Goal: Task Accomplishment & Management: Use online tool/utility

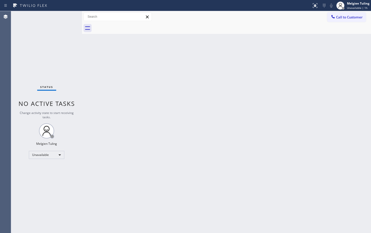
click at [91, 159] on div "Back to Dashboard Change Sender ID Customers Technicians Select a contact Outbo…" at bounding box center [226, 122] width 289 height 222
click at [92, 158] on div "Back to Dashboard Change Sender ID Customers Technicians Select a contact Outbo…" at bounding box center [226, 122] width 289 height 222
drag, startPoint x: 94, startPoint y: 71, endPoint x: 100, endPoint y: 77, distance: 8.1
click at [94, 72] on div "Back to Dashboard Change Sender ID Customers Technicians Select a contact Outbo…" at bounding box center [226, 122] width 289 height 222
click at [155, 189] on div "Back to Dashboard Change Sender ID Customers Technicians Select a contact Outbo…" at bounding box center [226, 122] width 289 height 222
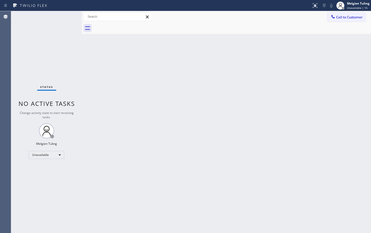
click at [116, 83] on div "Back to Dashboard Change Sender ID Customers Technicians Select a contact Outbo…" at bounding box center [226, 122] width 289 height 222
click at [59, 155] on div "Unavailable" at bounding box center [46, 155] width 35 height 8
click at [44, 169] on li "Available" at bounding box center [46, 169] width 34 height 6
click at [44, 169] on div "Status No active tasks Change activity state to start receiving tasks. Melgien …" at bounding box center [46, 122] width 71 height 222
click at [150, 153] on div "Back to Dashboard Change Sender ID Customers Technicians Select a contact Outbo…" at bounding box center [226, 122] width 289 height 222
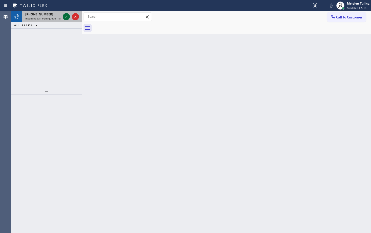
click at [69, 17] on icon at bounding box center [66, 17] width 6 height 6
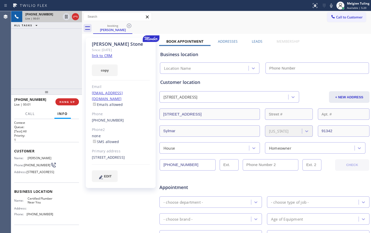
type input "[PHONE_NUMBER]"
click at [103, 55] on link "link to CRM" at bounding box center [102, 55] width 21 height 5
click at [231, 30] on div "booking [PERSON_NAME]" at bounding box center [232, 28] width 278 height 11
click at [332, 6] on icon at bounding box center [331, 6] width 3 height 4
click at [68, 16] on icon at bounding box center [66, 17] width 3 height 4
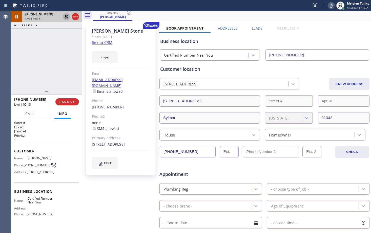
scroll to position [25, 0]
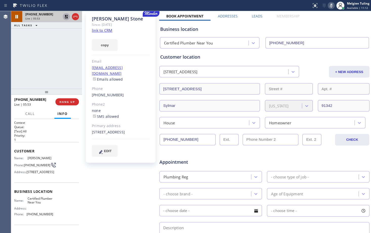
click at [332, 5] on icon at bounding box center [331, 6] width 6 height 6
click at [66, 16] on icon at bounding box center [66, 17] width 6 height 6
click at [67, 16] on icon at bounding box center [66, 17] width 3 height 4
click at [330, 6] on icon at bounding box center [331, 6] width 6 height 6
click at [65, 17] on icon at bounding box center [67, 17] width 4 height 4
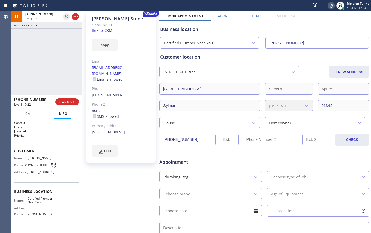
click at [334, 6] on icon at bounding box center [331, 6] width 6 height 6
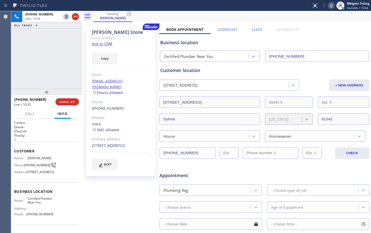
scroll to position [0, 0]
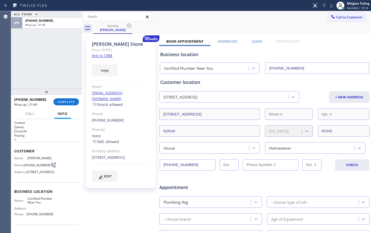
click at [130, 77] on div "[PERSON_NAME] Since: [DATE] link to CRM copy Email [EMAIL_ADDRESS][DOMAIN_NAME]…" at bounding box center [121, 113] width 70 height 151
click at [63, 101] on span "COMPLETE" at bounding box center [65, 102] width 17 height 4
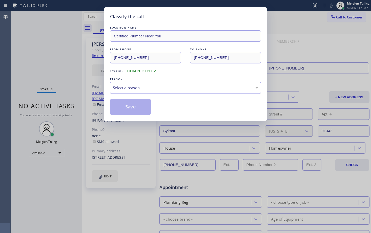
click at [133, 89] on div "Select a reason" at bounding box center [185, 88] width 145 height 6
click at [127, 108] on button "Save" at bounding box center [130, 107] width 41 height 16
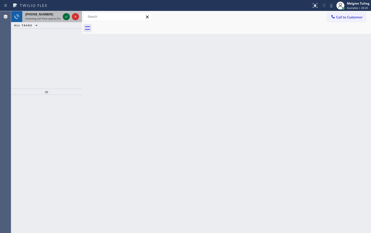
click at [67, 16] on icon at bounding box center [66, 17] width 3 height 2
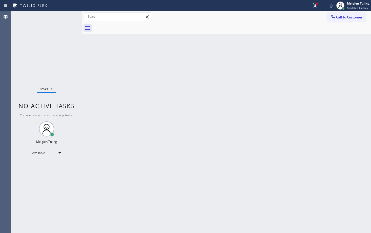
click at [142, 106] on div "Back to Dashboard Change Sender ID Customers Technicians Select a contact Outbo…" at bounding box center [226, 122] width 289 height 222
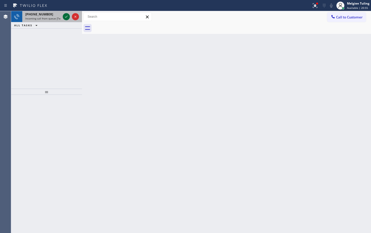
click at [69, 16] on icon at bounding box center [66, 17] width 6 height 6
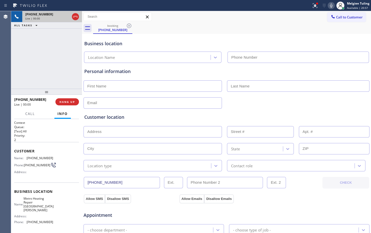
type input "[PHONE_NUMBER]"
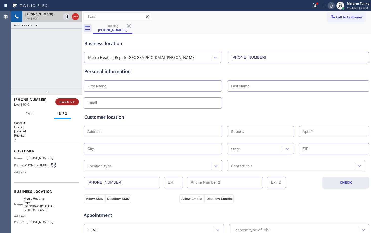
click at [64, 101] on span "HANG UP" at bounding box center [67, 102] width 15 height 4
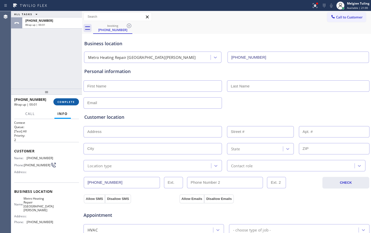
click at [61, 106] on button "COMPLETE" at bounding box center [66, 102] width 26 height 7
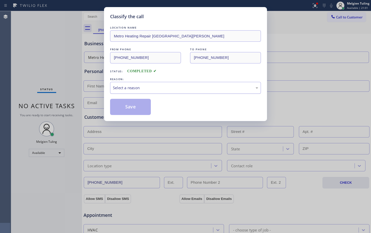
click at [123, 89] on div "Select a reason" at bounding box center [185, 88] width 145 height 6
click at [136, 106] on button "Save" at bounding box center [130, 107] width 41 height 16
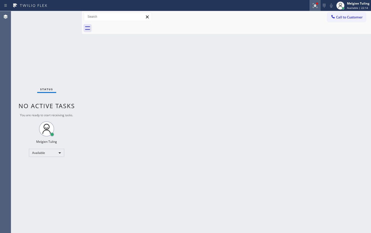
click at [314, 5] on icon at bounding box center [315, 6] width 6 height 6
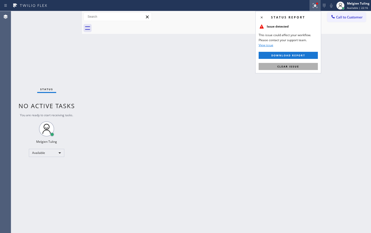
click at [275, 67] on button "Clear issue" at bounding box center [288, 66] width 59 height 7
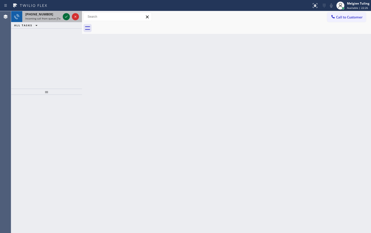
click at [68, 16] on icon at bounding box center [66, 17] width 6 height 6
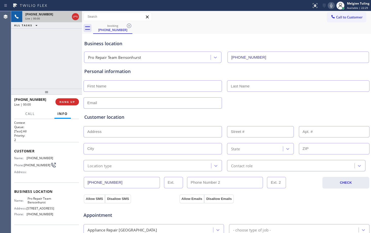
type input "[PHONE_NUMBER]"
click at [141, 122] on div "Customer location >> ADD NEW ADDRESS << + NEW ADDRESS State Location type Conta…" at bounding box center [226, 143] width 285 height 58
click at [140, 132] on input "text" at bounding box center [153, 131] width 139 height 11
click at [130, 140] on div "Customer location >> ADD NEW ADDRESS << + NEW ADDRESS State Location type Conta…" at bounding box center [226, 143] width 285 height 58
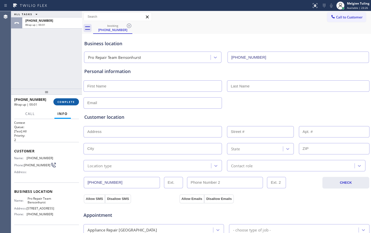
click at [62, 102] on span "COMPLETE" at bounding box center [65, 102] width 17 height 4
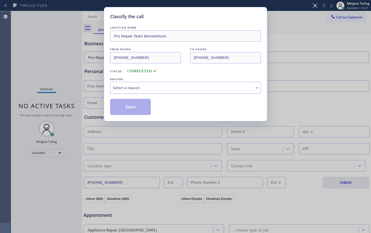
click at [133, 88] on div "Select a reason" at bounding box center [185, 88] width 145 height 6
click at [128, 108] on button "Save" at bounding box center [130, 107] width 41 height 16
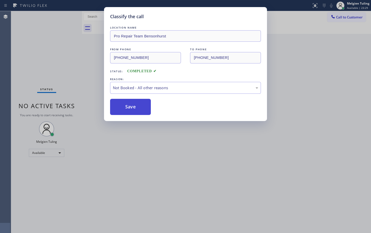
click at [128, 108] on button "Save" at bounding box center [130, 107] width 41 height 16
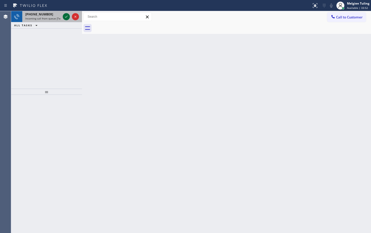
click at [68, 16] on icon at bounding box center [66, 17] width 6 height 6
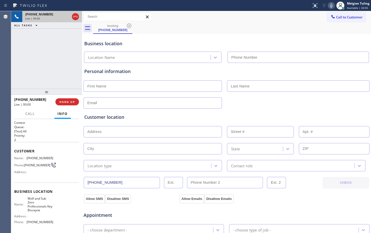
type input "[PHONE_NUMBER]"
click at [59, 134] on h2 "Priority:" at bounding box center [46, 136] width 65 height 4
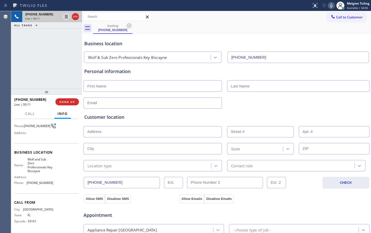
scroll to position [16, 0]
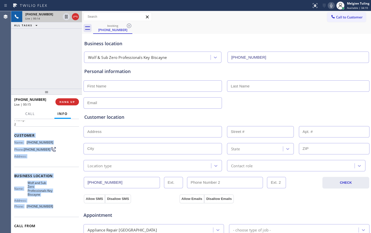
drag, startPoint x: 14, startPoint y: 137, endPoint x: 53, endPoint y: 206, distance: 79.2
click at [53, 206] on div "Context Queue: [Test] All Priority: 2 Customer Name: [PHONE_NUMBER] Phone: [PHO…" at bounding box center [46, 180] width 65 height 150
copy div "Customer Name: [PHONE_NUMBER] Phone: [PHONE_NUMBER] Address: Business location …"
click at [63, 159] on div "Name: [PHONE_NUMBER] Phone: [PHONE_NUMBER] Address:" at bounding box center [46, 151] width 65 height 20
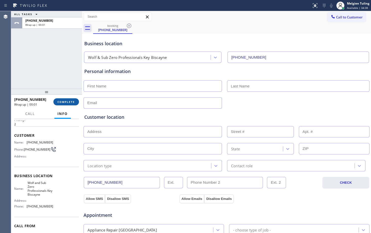
click at [66, 103] on span "COMPLETE" at bounding box center [65, 102] width 17 height 4
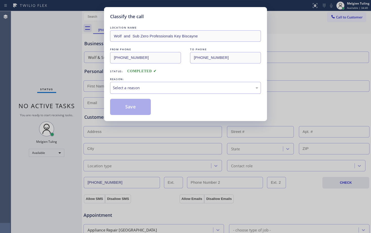
click at [123, 87] on div "Select a reason" at bounding box center [185, 88] width 145 height 6
click at [121, 104] on button "Save" at bounding box center [130, 107] width 41 height 16
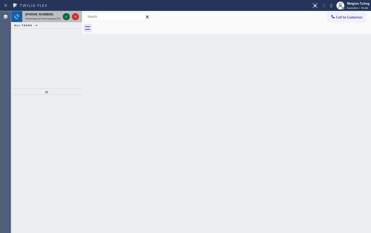
click at [66, 17] on icon at bounding box center [66, 17] width 6 height 6
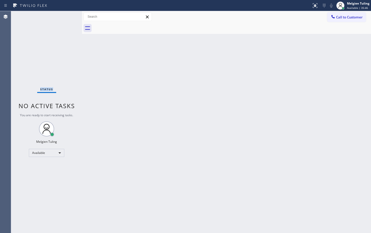
click at [66, 17] on div "Status No active tasks You are ready to start receiving tasks. Melgien Tuling A…" at bounding box center [46, 122] width 71 height 222
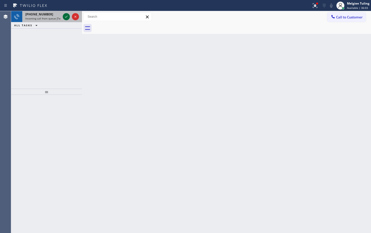
click at [67, 16] on icon at bounding box center [66, 17] width 3 height 2
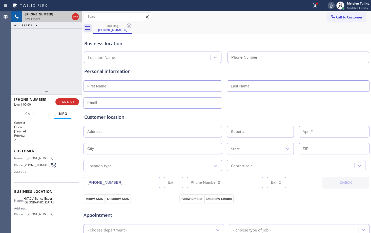
type input "[PHONE_NUMBER]"
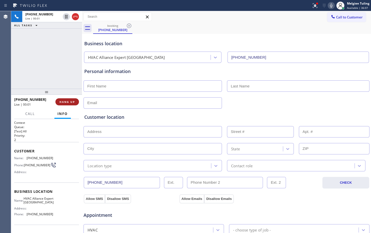
click at [65, 102] on span "HANG UP" at bounding box center [67, 102] width 15 height 4
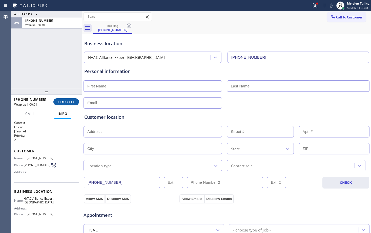
click at [78, 101] on button "COMPLETE" at bounding box center [66, 102] width 26 height 7
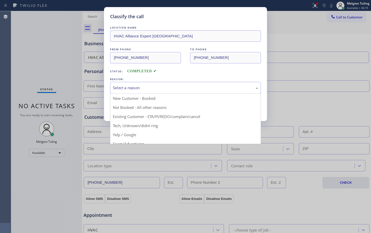
click at [129, 91] on div "Select a reason" at bounding box center [185, 88] width 145 height 6
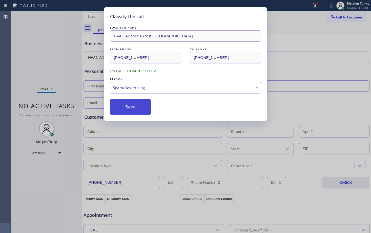
click at [134, 108] on button "Save" at bounding box center [130, 107] width 41 height 16
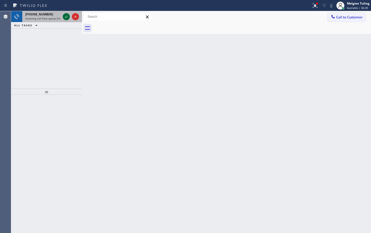
click at [67, 17] on icon at bounding box center [66, 17] width 6 height 6
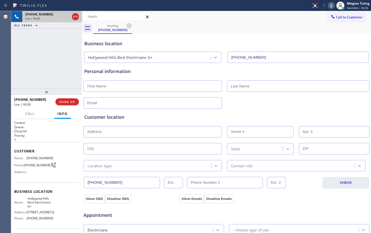
type input "[PHONE_NUMBER]"
click at [69, 101] on span "HANG UP" at bounding box center [67, 102] width 15 height 4
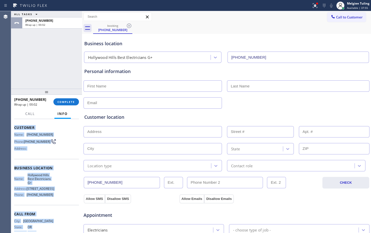
scroll to position [41, 0]
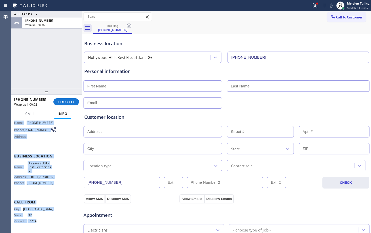
drag, startPoint x: 15, startPoint y: 151, endPoint x: 54, endPoint y: 219, distance: 78.4
click at [53, 221] on div "Context Queue: [Test] All Priority: 1 Customer Name: [PHONE_NUMBER] Phone: [PHO…" at bounding box center [46, 158] width 65 height 147
click at [58, 180] on div "Name: [GEOGRAPHIC_DATA] Best Electricians G+ Address: [STREET_ADDRESS] Phone: […" at bounding box center [46, 175] width 65 height 26
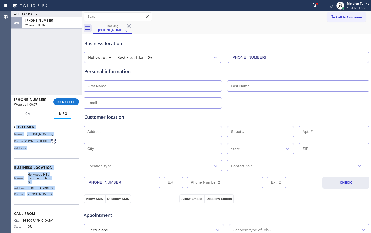
scroll to position [0, 0]
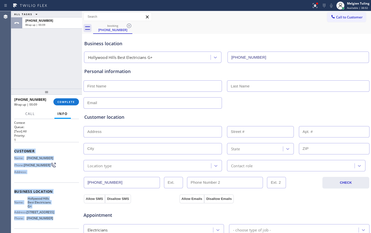
drag, startPoint x: 56, startPoint y: 182, endPoint x: 13, endPoint y: 151, distance: 52.4
click at [13, 151] on div "Context Queue: [Test] All Priority: 1 Customer Name: [PHONE_NUMBER] Phone: [PHO…" at bounding box center [46, 176] width 71 height 114
copy div "Customer Name: [PHONE_NUMBER] Phone: [PHONE_NUMBER] Address: Business location …"
click at [66, 102] on span "COMPLETE" at bounding box center [65, 102] width 17 height 4
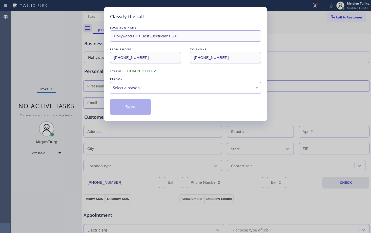
click at [120, 88] on div "Select a reason" at bounding box center [185, 88] width 145 height 6
click at [124, 110] on button "Save" at bounding box center [130, 107] width 41 height 16
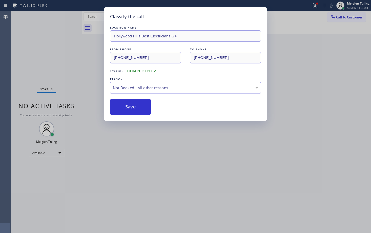
click at [139, 153] on div "Classify the call LOCATION NAME [GEOGRAPHIC_DATA] Best Electricians G+ FROM PHO…" at bounding box center [185, 116] width 371 height 233
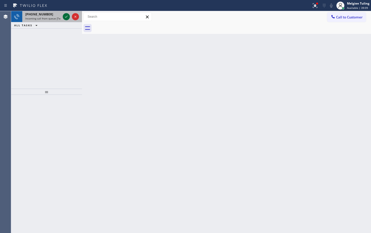
click at [64, 16] on icon at bounding box center [66, 17] width 6 height 6
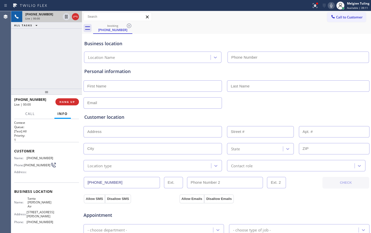
type input "[PHONE_NUMBER]"
click at [203, 30] on div "booking [PHONE_NUMBER]" at bounding box center [232, 28] width 278 height 11
click at [331, 5] on icon at bounding box center [331, 6] width 6 height 6
click at [66, 17] on icon at bounding box center [66, 17] width 6 height 6
click at [58, 124] on h1 "Context" at bounding box center [46, 123] width 65 height 4
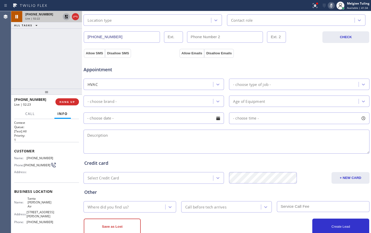
scroll to position [134, 0]
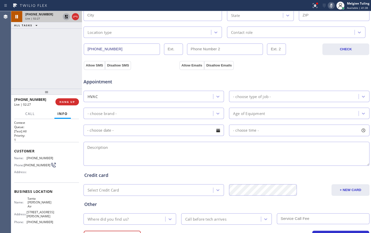
click at [331, 6] on rect at bounding box center [332, 5] width 4 height 4
click at [65, 17] on icon at bounding box center [66, 17] width 6 height 6
click at [234, 169] on div "Credit card Select Credit Card + NEW CARD CANCEL SAVE" at bounding box center [226, 181] width 287 height 29
click at [169, 145] on textarea at bounding box center [227, 154] width 286 height 24
click at [169, 144] on textarea at bounding box center [227, 154] width 286 height 24
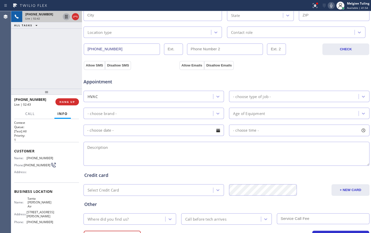
click at [156, 140] on div "Appointment HVAC - choose type of job - - choose brand - Age of Equipment - cho…" at bounding box center [226, 119] width 285 height 95
click at [41, 105] on div "Live | 03:12" at bounding box center [33, 105] width 38 height 4
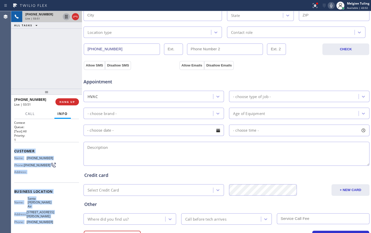
drag, startPoint x: 16, startPoint y: 150, endPoint x: 49, endPoint y: 218, distance: 75.4
click at [49, 218] on div "Context Queue: [Test] All Priority: 1 Customer Name: [PHONE_NUMBER] Phone: [PHO…" at bounding box center [46, 196] width 65 height 150
copy div "Customer Name: [PHONE_NUMBER] Phone: [PHONE_NUMBER] Address: Business location …"
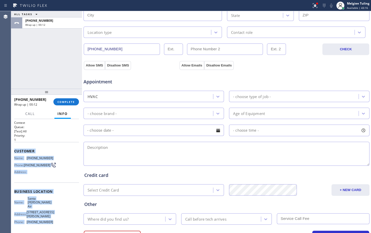
click at [140, 162] on textarea at bounding box center [227, 154] width 286 height 24
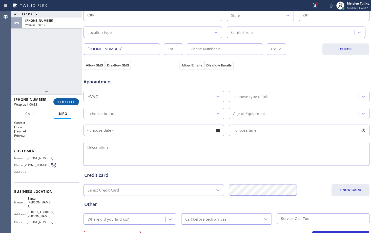
click at [69, 102] on span "COMPLETE" at bounding box center [65, 102] width 17 height 4
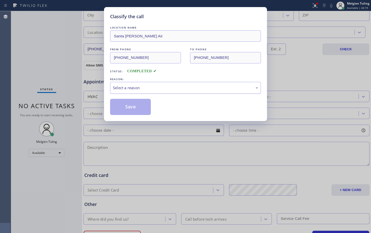
click at [133, 86] on div "Select a reason" at bounding box center [185, 88] width 145 height 6
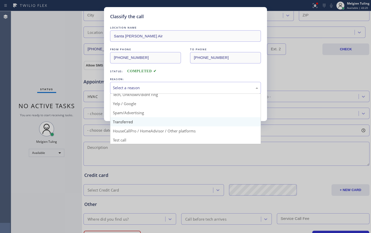
scroll to position [32, 0]
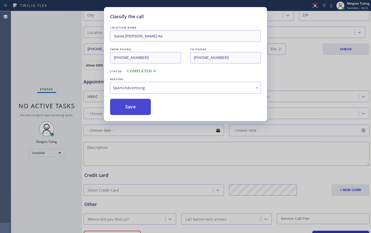
click at [134, 110] on button "Save" at bounding box center [130, 107] width 41 height 16
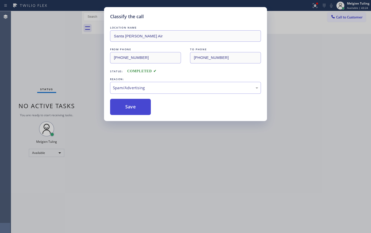
scroll to position [0, 0]
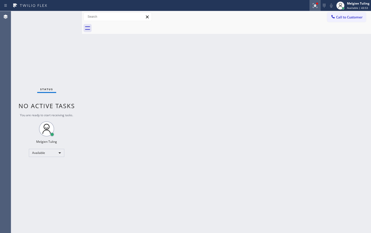
click at [316, 5] on icon at bounding box center [314, 5] width 3 height 4
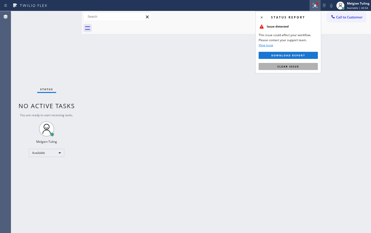
click at [283, 68] on span "Clear issue" at bounding box center [289, 67] width 22 height 4
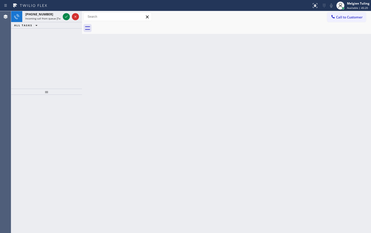
drag, startPoint x: 130, startPoint y: 74, endPoint x: 130, endPoint y: 64, distance: 10.7
click at [130, 74] on div "Back to Dashboard Change Sender ID Customers Technicians Select a contact Outbo…" at bounding box center [226, 122] width 289 height 222
click at [64, 17] on icon at bounding box center [66, 17] width 6 height 6
click at [64, 16] on icon at bounding box center [66, 17] width 6 height 6
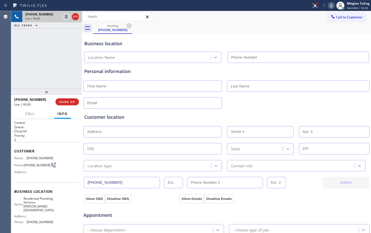
type input "[PHONE_NUMBER]"
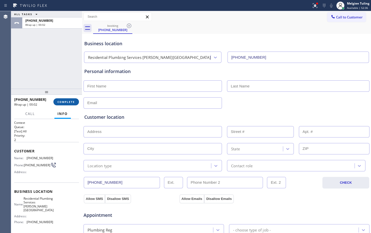
click at [71, 105] on button "COMPLETE" at bounding box center [66, 102] width 26 height 7
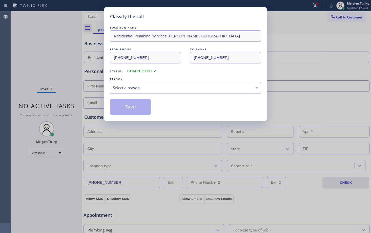
click at [121, 87] on div "Select a reason" at bounding box center [185, 88] width 145 height 6
click at [130, 109] on button "Save" at bounding box center [130, 107] width 41 height 16
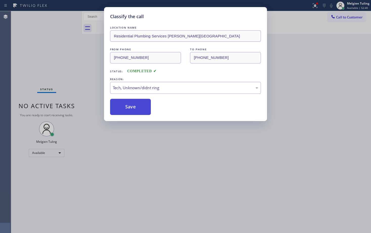
click at [130, 109] on button "Save" at bounding box center [130, 107] width 41 height 16
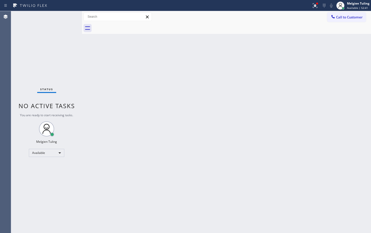
click at [204, 141] on div "Back to Dashboard Change Sender ID Customers Technicians Select a contact Outbo…" at bounding box center [226, 122] width 289 height 222
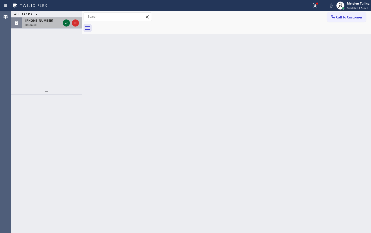
click at [66, 22] on icon at bounding box center [66, 23] width 6 height 6
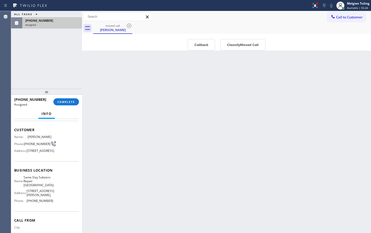
scroll to position [25, 0]
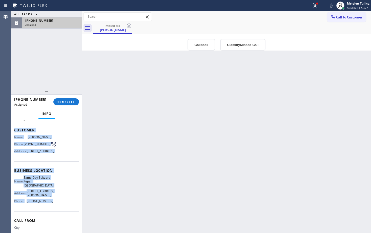
drag, startPoint x: 14, startPoint y: 129, endPoint x: 51, endPoint y: 214, distance: 93.2
click at [51, 214] on div "Context Queue: Appliance Repair Priority: 0 Task Age: Customer Name: [PERSON_NA…" at bounding box center [46, 172] width 65 height 155
copy div "Customer Name: [PERSON_NAME] Phone: [PHONE_NUMBER] Address: [STREET_ADDRESS] Bu…"
click at [45, 129] on span "Customer" at bounding box center [46, 130] width 65 height 5
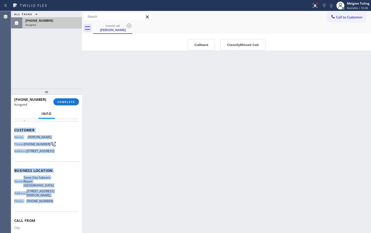
drag, startPoint x: 13, startPoint y: 131, endPoint x: 49, endPoint y: 214, distance: 90.8
click at [49, 214] on div "Context Queue: Appliance Repair Priority: 0 Task Age: Customer Name: [PERSON_NA…" at bounding box center [46, 176] width 71 height 114
copy div "Customer Name: [PERSON_NAME] Phone: [PHONE_NUMBER] Address: [STREET_ADDRESS] Bu…"
click at [67, 104] on span "COMPLETE" at bounding box center [65, 102] width 17 height 4
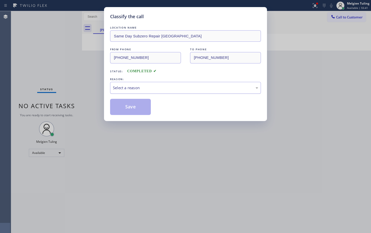
click at [124, 88] on div "Select a reason" at bounding box center [185, 88] width 145 height 6
click at [130, 110] on button "Save" at bounding box center [130, 107] width 41 height 16
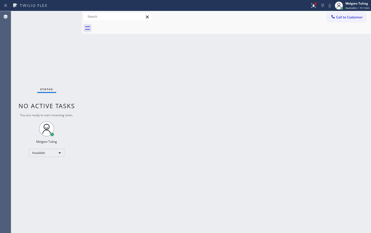
click at [146, 133] on div "Back to Dashboard Change Sender ID Customers Technicians Select a contact Outbo…" at bounding box center [226, 122] width 289 height 222
click at [117, 112] on div "Back to Dashboard Change Sender ID Customers Technicians Select a contact Outbo…" at bounding box center [226, 122] width 289 height 222
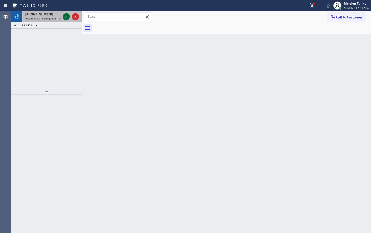
click at [66, 16] on icon at bounding box center [66, 17] width 6 height 6
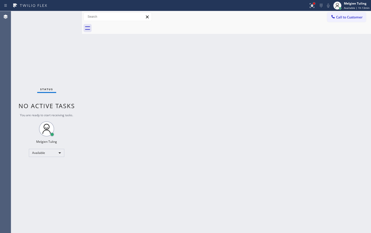
click at [315, 4] on div at bounding box center [314, 4] width 2 height 2
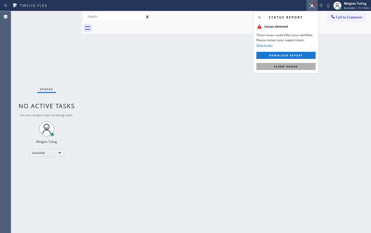
click at [275, 68] on span "Clear issues" at bounding box center [286, 67] width 24 height 4
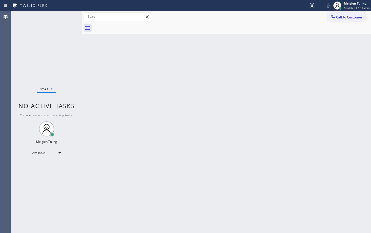
click at [143, 132] on div "Back to Dashboard Change Sender ID Customers Technicians Select a contact Outbo…" at bounding box center [226, 122] width 289 height 222
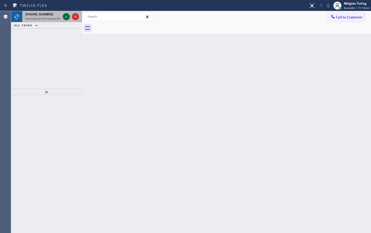
click at [63, 14] on div at bounding box center [66, 17] width 7 height 6
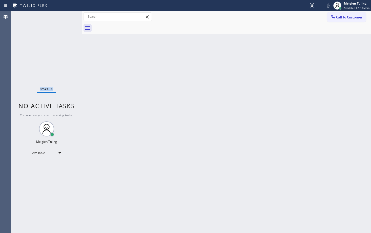
click at [64, 17] on div "Status No active tasks You are ready to start receiving tasks. Melgien Tuling A…" at bounding box center [46, 122] width 71 height 222
click at [86, 58] on div "Back to Dashboard Change Sender ID Customers Technicians Select a contact Outbo…" at bounding box center [226, 122] width 289 height 222
click at [117, 83] on div "Back to Dashboard Change Sender ID Customers Technicians Select a contact Outbo…" at bounding box center [226, 122] width 289 height 222
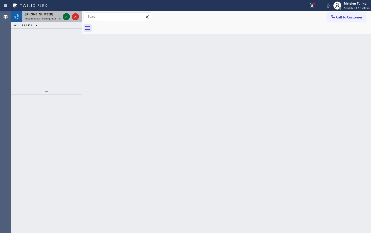
click at [64, 16] on icon at bounding box center [66, 17] width 6 height 6
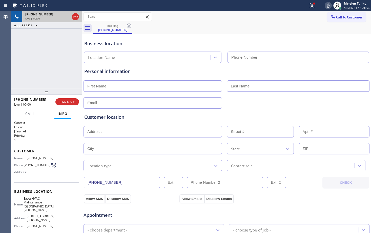
type input "[PHONE_NUMBER]"
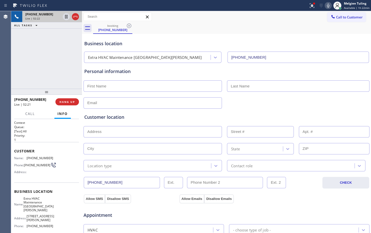
click at [330, 5] on icon at bounding box center [328, 6] width 6 height 6
click at [67, 15] on icon at bounding box center [66, 17] width 3 height 4
click at [329, 7] on icon at bounding box center [328, 6] width 3 height 4
click at [67, 18] on icon at bounding box center [67, 17] width 4 height 4
click at [331, 5] on icon at bounding box center [328, 6] width 6 height 6
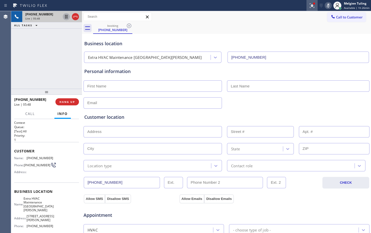
click at [311, 4] on icon at bounding box center [311, 5] width 3 height 4
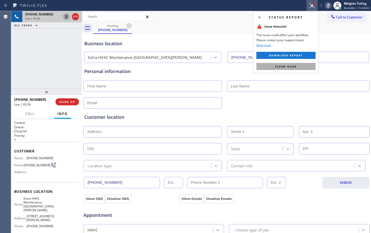
click at [281, 67] on span "Clear issue" at bounding box center [286, 67] width 22 height 4
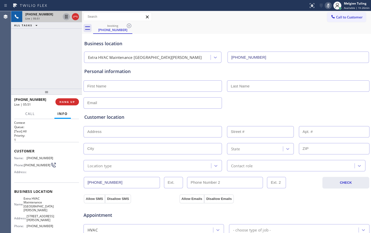
click at [68, 17] on icon at bounding box center [66, 17] width 6 height 6
click at [174, 96] on div at bounding box center [226, 102] width 287 height 12
click at [47, 63] on div "[PHONE_NUMBER] Live | 09:52 ALL TASKS ALL TASKS ACTIVE TASKS TASKS IN WRAP UP" at bounding box center [46, 50] width 71 height 78
click at [155, 49] on div "Business location Extra HVAC Maintenance [GEOGRAPHIC_DATA][PERSON_NAME] [PHONE_…" at bounding box center [226, 49] width 287 height 28
click at [44, 130] on p "[Test] All" at bounding box center [46, 131] width 65 height 4
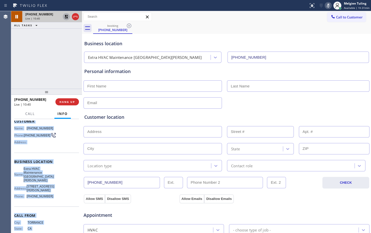
scroll to position [37, 0]
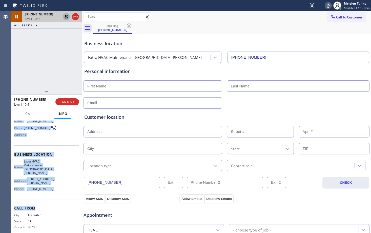
drag, startPoint x: 15, startPoint y: 150, endPoint x: 52, endPoint y: 190, distance: 54.9
click at [52, 195] on div "Context Queue: [Test] All Priority: 1 Customer Name: [PHONE_NUMBER] Phone: [PHO…" at bounding box center [46, 161] width 65 height 154
click at [58, 173] on div "Name: Extra HVAC Maintenance San [PERSON_NAME] Address: [STREET_ADDRESS][PERSON…" at bounding box center [46, 176] width 65 height 33
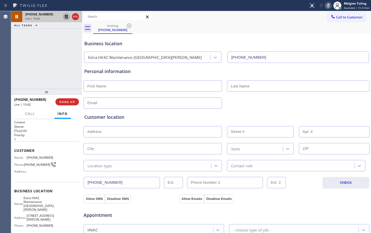
scroll to position [0, 0]
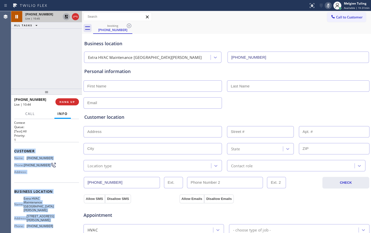
drag, startPoint x: 14, startPoint y: 149, endPoint x: 54, endPoint y: 220, distance: 81.4
click at [54, 220] on div "Context Queue: [Test] All Priority: 1 Customer Name: [PHONE_NUMBER] Phone: [PHO…" at bounding box center [46, 176] width 71 height 114
copy div "Customer Name: [PHONE_NUMBER] Phone: [PHONE_NUMBER] Address: Business location …"
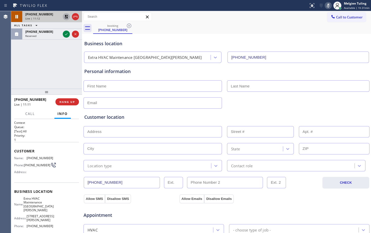
click at [186, 121] on div "Customer location >> ADD NEW ADDRESS << + NEW ADDRESS State Location type Conta…" at bounding box center [226, 143] width 285 height 58
click at [55, 165] on div "Name: [PHONE_NUMBER] Phone: [PHONE_NUMBER] Address:" at bounding box center [46, 166] width 65 height 20
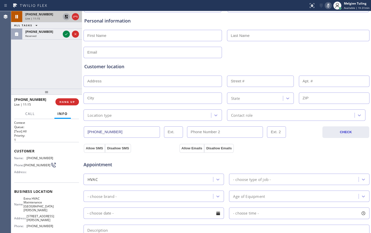
click at [153, 66] on div "Customer location" at bounding box center [226, 66] width 285 height 7
click at [170, 42] on div "Personal information" at bounding box center [226, 37] width 285 height 41
click at [330, 6] on icon at bounding box center [328, 6] width 6 height 6
click at [65, 16] on icon at bounding box center [67, 17] width 4 height 4
click at [175, 86] on input "text" at bounding box center [153, 81] width 139 height 11
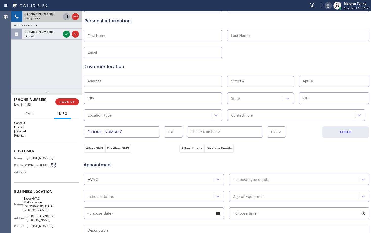
click at [154, 94] on input "text" at bounding box center [153, 98] width 139 height 11
click at [162, 80] on input "text" at bounding box center [153, 81] width 139 height 11
click at [228, 22] on div "Personal information" at bounding box center [226, 20] width 285 height 7
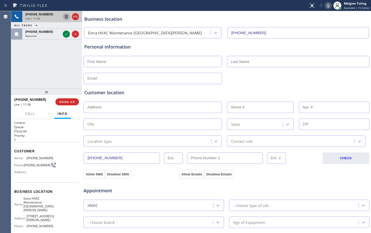
scroll to position [0, 0]
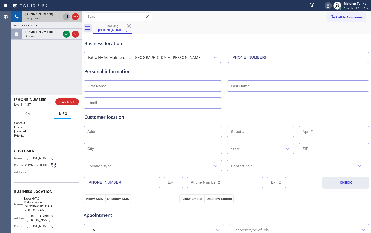
drag, startPoint x: 202, startPoint y: 25, endPoint x: 319, endPoint y: 15, distance: 118.2
click at [204, 25] on div "booking [PHONE_NUMBER]" at bounding box center [232, 28] width 278 height 11
click at [330, 5] on icon at bounding box center [328, 6] width 6 height 6
click at [331, 5] on icon at bounding box center [328, 6] width 6 height 6
click at [248, 22] on div "Call to Customer Outbound call Location Search location Your caller id phone nu…" at bounding box center [226, 16] width 289 height 11
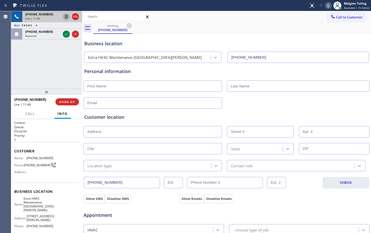
click at [202, 15] on div "Call to Customer Outbound call Location Search location Your caller id phone nu…" at bounding box center [226, 16] width 289 height 9
click at [198, 31] on div "booking [PHONE_NUMBER]" at bounding box center [232, 28] width 278 height 11
click at [279, 36] on div "Business location Extra HVAC Maintenance [GEOGRAPHIC_DATA][PERSON_NAME] [PHONE_…" at bounding box center [226, 49] width 287 height 28
click at [327, 4] on icon at bounding box center [328, 6] width 6 height 6
click at [64, 15] on icon at bounding box center [66, 17] width 6 height 6
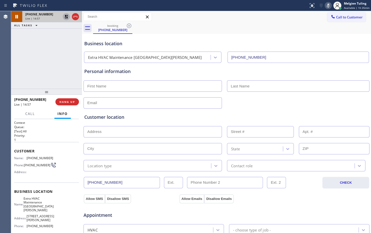
click at [165, 117] on div "Customer location" at bounding box center [226, 117] width 285 height 7
click at [331, 4] on icon at bounding box center [328, 6] width 6 height 6
click at [67, 17] on icon at bounding box center [67, 17] width 4 height 4
click at [203, 143] on div "State" at bounding box center [226, 148] width 287 height 12
click at [205, 112] on div "Customer location >> ADD NEW ADDRESS << + NEW ADDRESS State Location type Conta…" at bounding box center [226, 140] width 287 height 63
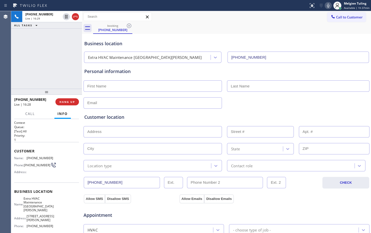
click at [245, 35] on div "Business location Extra HVAC Maintenance [GEOGRAPHIC_DATA][PERSON_NAME] [PHONE_…" at bounding box center [226, 48] width 287 height 30
click at [198, 38] on div "Business location Extra HVAC Maintenance [GEOGRAPHIC_DATA][PERSON_NAME] [PHONE_…" at bounding box center [226, 49] width 287 height 28
click at [268, 30] on div "booking [PHONE_NUMBER]" at bounding box center [232, 28] width 278 height 11
click at [155, 47] on div "Business location Extra HVAC Maintenance [GEOGRAPHIC_DATA][PERSON_NAME] [PHONE_…" at bounding box center [226, 49] width 287 height 28
click at [328, 6] on icon at bounding box center [328, 6] width 3 height 4
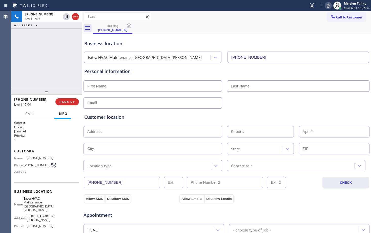
click at [328, 6] on icon at bounding box center [328, 6] width 3 height 4
click at [329, 7] on icon at bounding box center [328, 6] width 3 height 4
click at [66, 17] on icon at bounding box center [66, 17] width 3 height 4
click at [67, 16] on icon at bounding box center [66, 17] width 6 height 6
click at [331, 5] on icon at bounding box center [328, 6] width 6 height 6
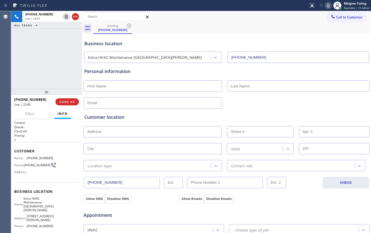
click at [329, 6] on icon at bounding box center [328, 6] width 6 height 6
click at [328, 5] on icon at bounding box center [328, 6] width 6 height 6
click at [291, 39] on div "Business location Extra HVAC Maintenance [GEOGRAPHIC_DATA][PERSON_NAME] [PHONE_…" at bounding box center [226, 49] width 287 height 28
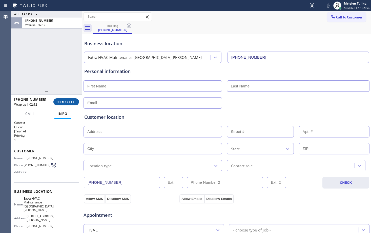
click at [67, 103] on span "COMPLETE" at bounding box center [65, 102] width 17 height 4
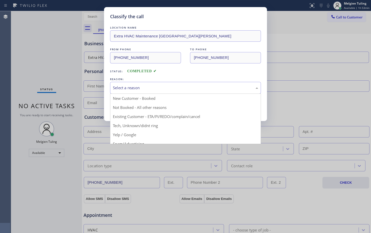
click at [124, 88] on div "Select a reason" at bounding box center [185, 88] width 145 height 6
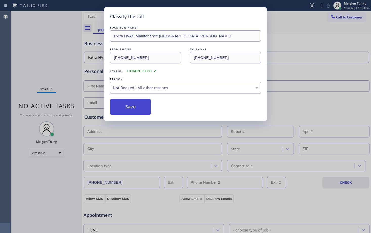
click at [126, 105] on button "Save" at bounding box center [130, 107] width 41 height 16
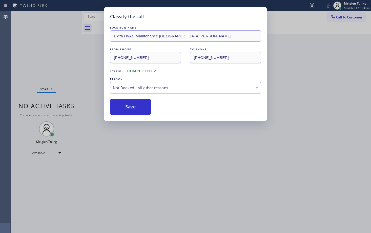
click at [283, 148] on div "Classify the call LOCATION NAME 5 Star Appliance FROM PHONE [PHONE_NUMBER] TO P…" at bounding box center [191, 122] width 360 height 222
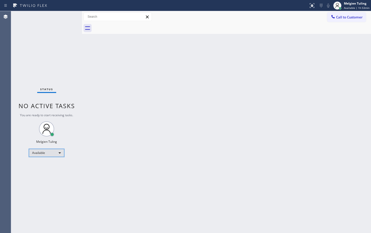
click at [58, 152] on div "Available" at bounding box center [46, 153] width 35 height 8
click at [44, 172] on li "Unavailable" at bounding box center [46, 173] width 34 height 6
click at [235, 120] on div "Back to Dashboard Change Sender ID Customers Technicians Select a contact Outbo…" at bounding box center [226, 122] width 289 height 222
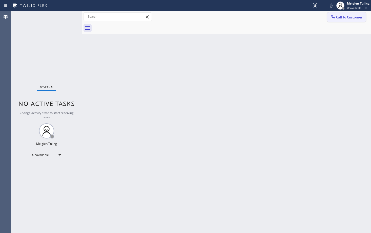
click at [350, 18] on span "Call to Customer" at bounding box center [349, 17] width 27 height 5
click at [0, 0] on div "Outbound call Location Search location Your caller id phone number [PHONE_NUMBE…" at bounding box center [0, 0] width 0 height 0
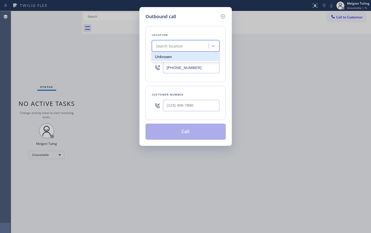
click at [181, 44] on div "Search location" at bounding box center [169, 46] width 27 height 6
paste input "Extra HVAC Maintenance [GEOGRAPHIC_DATA][PERSON_NAME]"
type input "Extra HVAC Maintenance [GEOGRAPHIC_DATA][PERSON_NAME]"
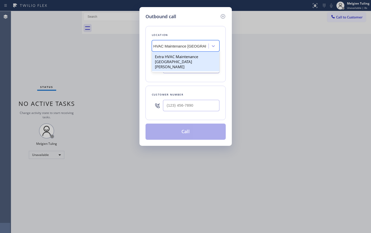
scroll to position [0, 12]
click at [195, 57] on div "Extra HVAC Maintenance [GEOGRAPHIC_DATA][PERSON_NAME]" at bounding box center [186, 61] width 68 height 19
type input "[PHONE_NUMBER]"
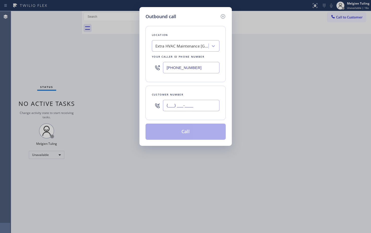
click at [170, 105] on input "(___) ___-____" at bounding box center [191, 105] width 56 height 11
paste input "310) 408-9538"
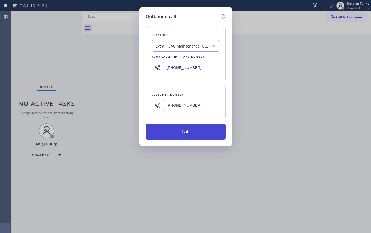
type input "[PHONE_NUMBER]"
click at [183, 133] on button "Call" at bounding box center [186, 132] width 80 height 16
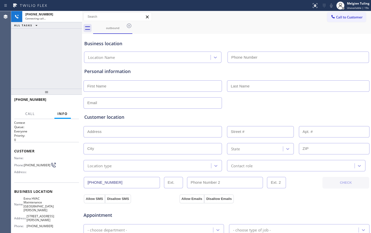
click at [183, 133] on input "text" at bounding box center [153, 131] width 139 height 11
type input "[PHONE_NUMBER]"
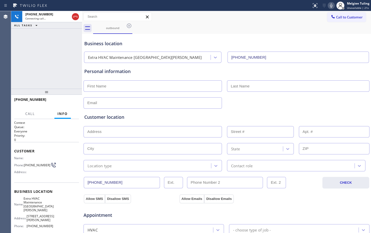
click at [182, 119] on div "Customer location" at bounding box center [226, 117] width 285 height 7
click at [72, 104] on span "HANG UP" at bounding box center [67, 102] width 15 height 4
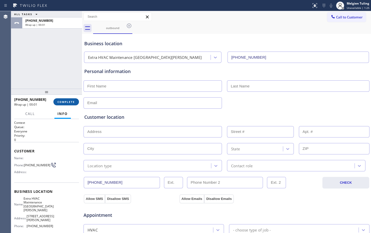
click at [71, 102] on span "COMPLETE" at bounding box center [65, 102] width 17 height 4
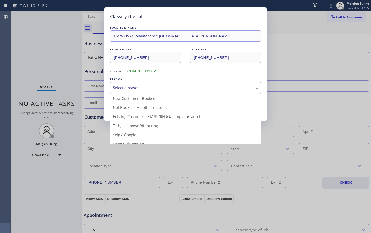
click at [145, 90] on div "Select a reason" at bounding box center [185, 88] width 145 height 6
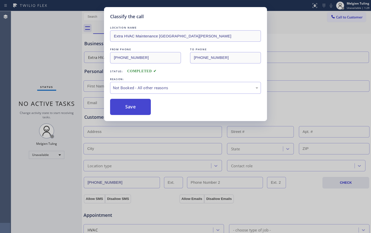
click at [136, 111] on button "Save" at bounding box center [130, 107] width 41 height 16
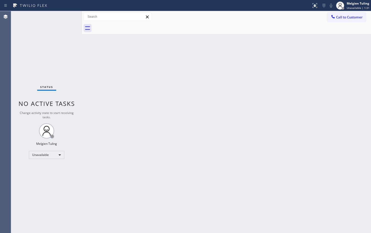
click at [245, 144] on div "Back to Dashboard Change Sender ID Customers Technicians Select a contact Outbo…" at bounding box center [226, 122] width 289 height 222
click at [346, 18] on span "Call to Customer" at bounding box center [349, 17] width 27 height 5
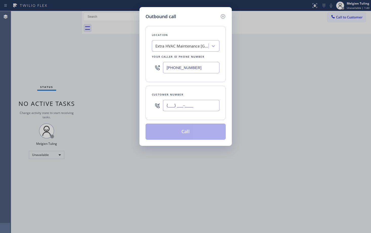
click at [173, 105] on input "(___) ___-____" at bounding box center [191, 105] width 56 height 11
paste input "310) 408-9538"
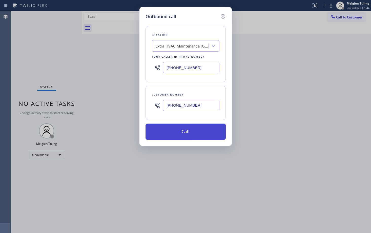
type input "[PHONE_NUMBER]"
click at [178, 133] on button "Call" at bounding box center [186, 132] width 80 height 16
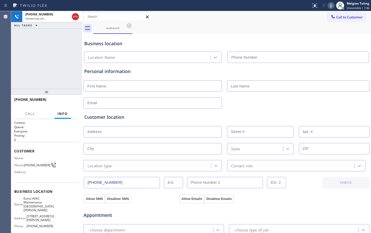
type input "[PHONE_NUMBER]"
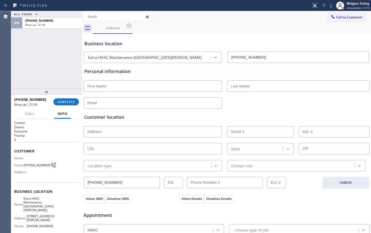
drag, startPoint x: 156, startPoint y: 116, endPoint x: 157, endPoint y: 111, distance: 4.3
click at [156, 116] on div "Customer location" at bounding box center [226, 117] width 285 height 7
click at [134, 87] on input "text" at bounding box center [153, 86] width 139 height 11
type input "Hunglin"
click at [239, 86] on input "text" at bounding box center [298, 86] width 143 height 11
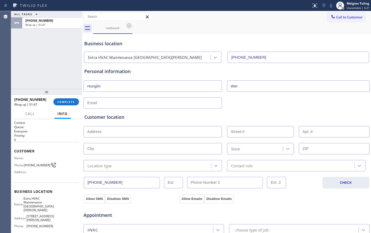
type input "Wei"
click at [150, 107] on div "Customer location >> ADD NEW ADDRESS << + NEW ADDRESS State Location type Conta…" at bounding box center [226, 139] width 287 height 65
click at [152, 105] on input "text" at bounding box center [153, 102] width 139 height 11
type input "[EMAIL_ADDRESS][DOMAIN_NAME]"
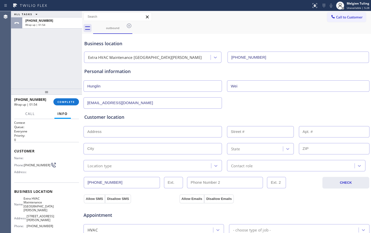
click at [103, 134] on input "text" at bounding box center [153, 131] width 139 height 11
click at [104, 131] on input "text" at bounding box center [153, 131] width 139 height 11
paste input "[STREET_ADDRESS]"
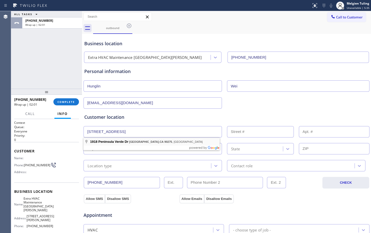
type input "1918 Peninsula Verde Dr"
type input "1918"
type input "[GEOGRAPHIC_DATA]"
type input "90275"
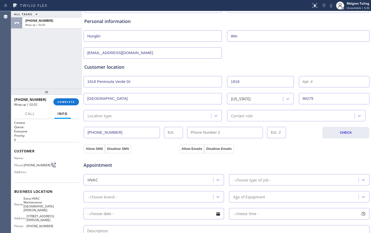
scroll to position [51, 0]
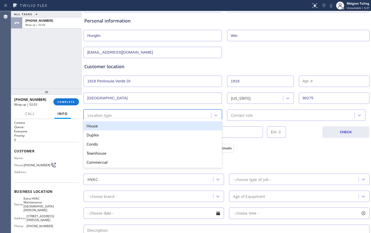
click at [204, 114] on div "Location type" at bounding box center [148, 115] width 126 height 9
click at [153, 125] on div "House" at bounding box center [153, 126] width 139 height 9
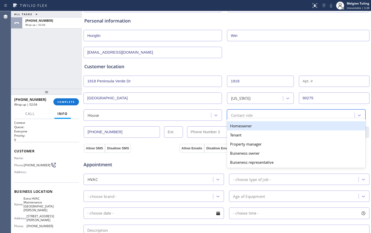
click at [251, 115] on div "Contact role" at bounding box center [242, 115] width 22 height 6
click at [244, 127] on div "Homeowner" at bounding box center [296, 126] width 139 height 9
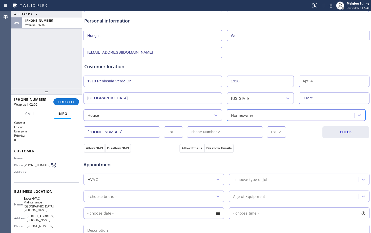
scroll to position [76, 0]
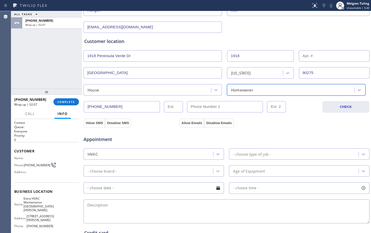
click at [238, 153] on div "- choose type of job -" at bounding box center [252, 154] width 38 height 6
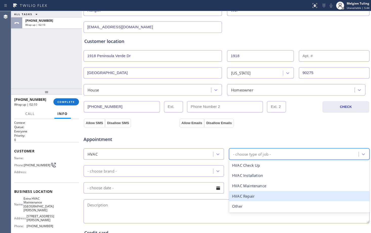
click at [248, 198] on div "HVAC Repair" at bounding box center [299, 196] width 141 height 10
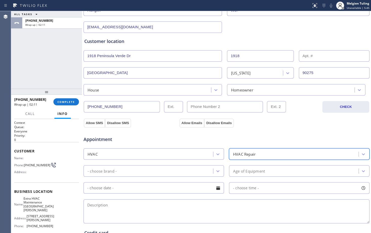
click at [171, 169] on div "- choose brand -" at bounding box center [149, 171] width 128 height 9
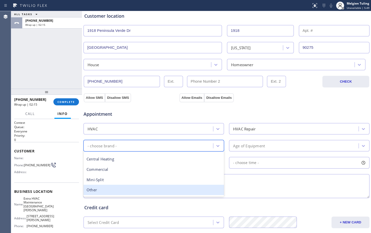
scroll to position [0, 0]
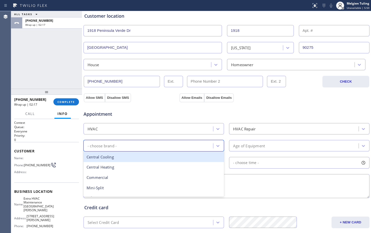
click at [134, 160] on div "Central Cooling" at bounding box center [154, 157] width 141 height 10
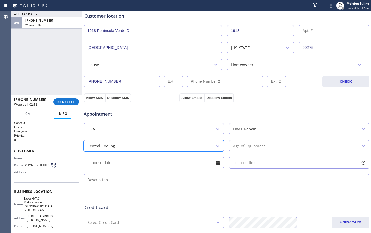
click at [260, 147] on div "Age of Equipment" at bounding box center [249, 146] width 32 height 6
click at [252, 146] on div "Age of Equipment" at bounding box center [249, 146] width 32 height 6
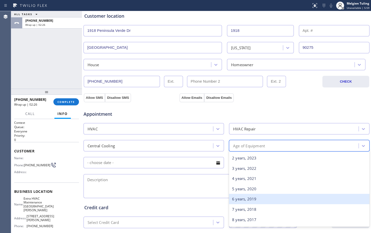
scroll to position [25, 0]
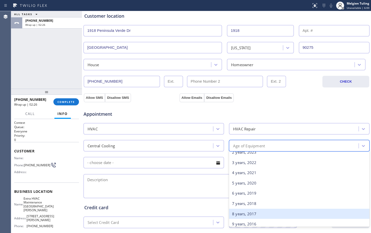
click at [241, 216] on div "8 years, 2017" at bounding box center [299, 214] width 141 height 10
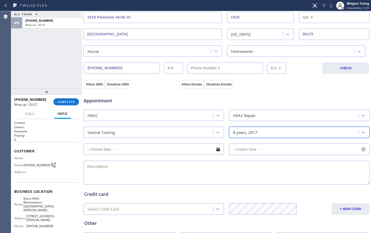
scroll to position [127, 0]
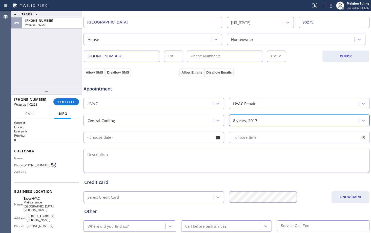
click at [114, 155] on textarea at bounding box center [227, 161] width 286 height 24
click at [102, 153] on textarea at bounding box center [227, 161] width 286 height 24
paste textarea "10-2/ac/central unit /condenser is outside/accessible /its leaking /1yr/house/h…"
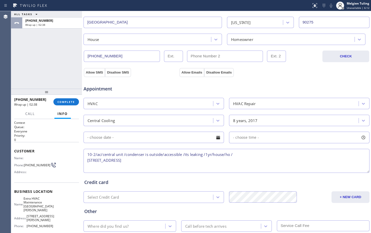
click at [88, 161] on textarea "10-2/ac/central unit /condenser is outside/accessible /its leaking /1yr/house/h…" at bounding box center [227, 161] width 286 height 24
click at [339, 154] on textarea "10-2/ac/central unit /condenser is outside/accessible /its leaking /1yr/house/h…" at bounding box center [227, 161] width 286 height 24
click at [208, 156] on textarea "10-2/ac/central unit /condenser is outside/accessible /its leaking /1yr/house/h…" at bounding box center [227, 161] width 286 height 24
click at [212, 154] on textarea "10-2/ac/central unit /condenser is outside/accessible /its leaking /8yr/house/h…" at bounding box center [227, 161] width 286 height 24
click at [343, 154] on textarea "10-2/ac/central unit /condenser is outside/accessible /its leaking /8yrs/house/…" at bounding box center [227, 161] width 286 height 24
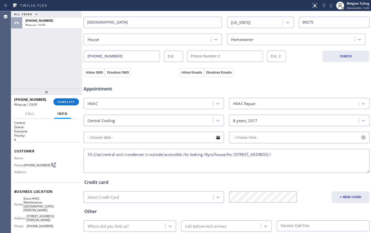
click at [344, 153] on textarea "10-2/ac/central unit /condenser is outside/accessible /its leaking /8yrs/house/…" at bounding box center [227, 161] width 286 height 24
paste textarea "Please call customer 30 minutes prior to arrival"
click at [341, 154] on textarea "10-2/ac/central unit /condenser is outside/accessible /its leaking /8yrs/house/…" at bounding box center [227, 161] width 286 height 24
paste textarea "Extra HVAC Maintenance [GEOGRAPHIC_DATA][PERSON_NAME]"
click at [231, 164] on textarea "10-2/ac/central unit /condenser is outside/accessible /its leaking /8yrs/house/…" at bounding box center [227, 161] width 286 height 24
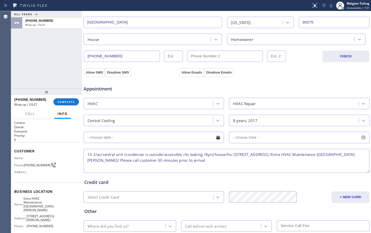
click at [96, 154] on textarea "10-2/ac/central unit /condenser is outside/accessible /its leaking /8yrs/house/…" at bounding box center [227, 161] width 286 height 24
drag, startPoint x: 153, startPoint y: 155, endPoint x: 142, endPoint y: 156, distance: 11.2
click at [142, 156] on textarea "10-2/ free estimate /ac/central unit /condenser is outside/accessible /its leak…" at bounding box center [227, 161] width 286 height 24
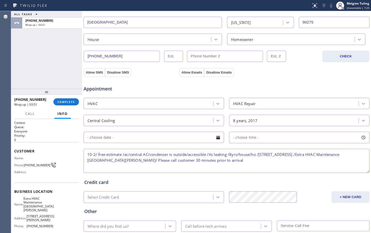
click at [129, 154] on textarea "10-2/ free estimate /ac/central AC/condenser is outside/accessible /its leaking…" at bounding box center [227, 161] width 286 height 24
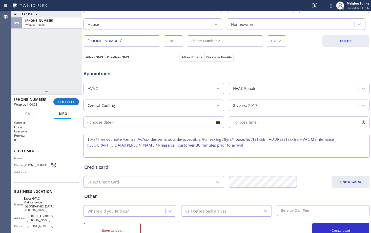
scroll to position [159, 0]
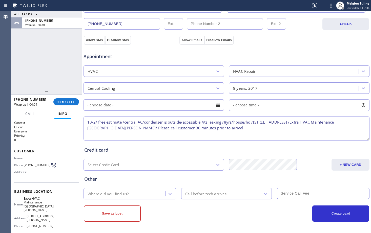
type textarea "10-2/ free estimate /central AC/condenser is outside/accessible /its leaking /8…"
click at [214, 106] on div at bounding box center [218, 105] width 9 height 9
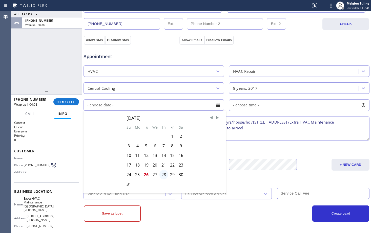
click at [162, 174] on div "28" at bounding box center [164, 175] width 9 height 10
type input "[DATE]"
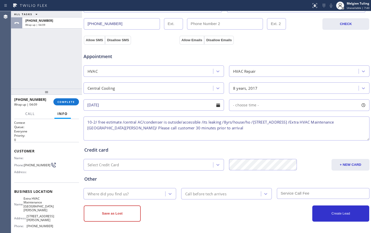
click at [268, 104] on div "- choose time -" at bounding box center [299, 106] width 141 height 12
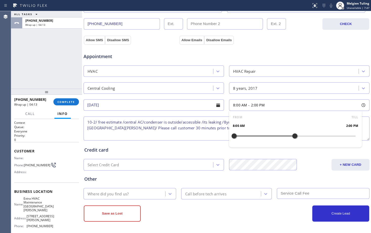
drag, startPoint x: 235, startPoint y: 135, endPoint x: 292, endPoint y: 135, distance: 56.7
click at [292, 135] on div at bounding box center [295, 136] width 6 height 11
drag, startPoint x: 232, startPoint y: 136, endPoint x: 254, endPoint y: 135, distance: 21.6
click at [254, 135] on div at bounding box center [254, 136] width 6 height 11
click at [95, 39] on button "Allow SMS" at bounding box center [94, 40] width 21 height 9
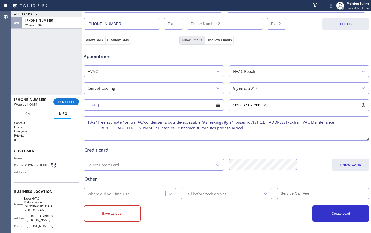
click at [187, 42] on button "Allow Emails" at bounding box center [192, 40] width 25 height 9
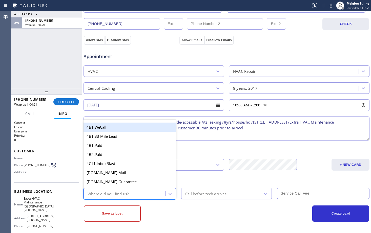
click at [152, 191] on div "Where did you find us?" at bounding box center [125, 194] width 80 height 9
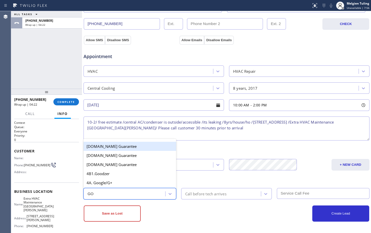
type input "GOO"
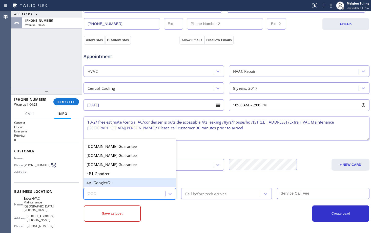
click at [119, 185] on div "4A. Google/G+" at bounding box center [130, 183] width 93 height 9
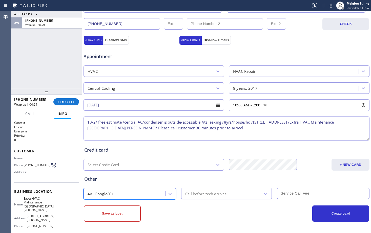
click at [220, 193] on div "Call before tech arrives" at bounding box center [205, 194] width 41 height 6
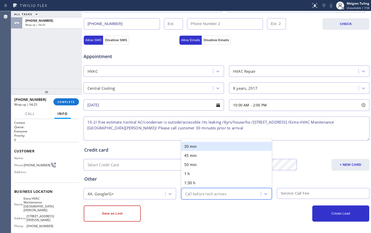
click at [194, 148] on div "30 min" at bounding box center [226, 146] width 91 height 9
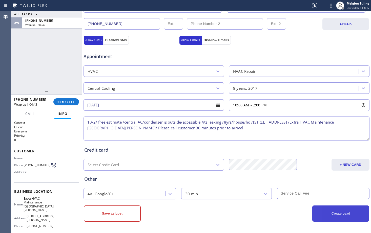
click at [331, 212] on button "Create Lead" at bounding box center [340, 214] width 57 height 16
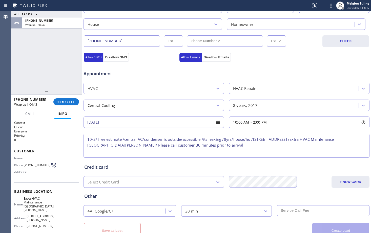
scroll to position [176, 0]
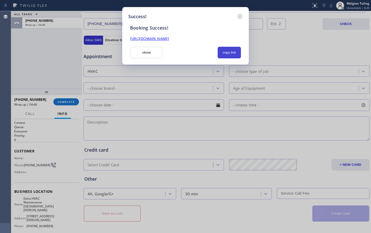
click at [224, 53] on button "copy link" at bounding box center [229, 53] width 23 height 12
click at [169, 38] on link "[URL][DOMAIN_NAME]" at bounding box center [149, 38] width 39 height 5
click at [148, 52] on button "close" at bounding box center [146, 53] width 33 height 12
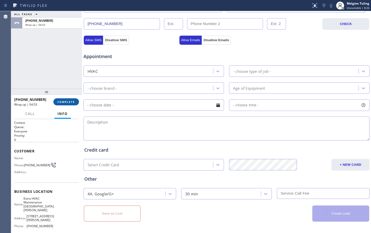
click at [70, 103] on span "COMPLETE" at bounding box center [65, 102] width 17 height 4
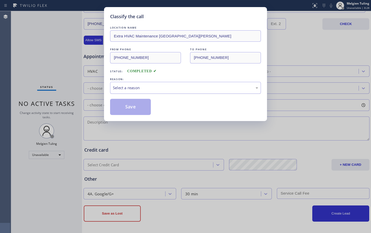
click at [119, 90] on div "Select a reason" at bounding box center [185, 88] width 145 height 6
click at [120, 108] on button "Save" at bounding box center [130, 107] width 41 height 16
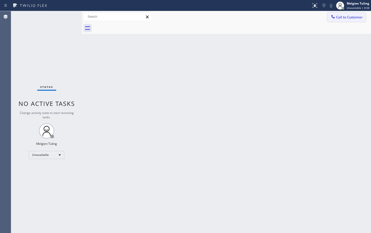
click at [342, 15] on span "Call to Customer" at bounding box center [349, 17] width 27 height 5
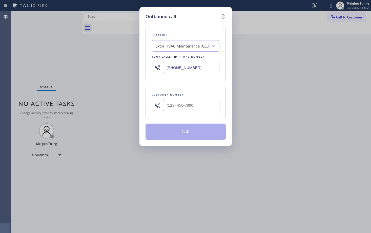
type input "(___) ___-____"
click at [186, 107] on input "(___) ___-____" at bounding box center [191, 105] width 56 height 11
click at [170, 106] on input "(___) ___-____" at bounding box center [191, 105] width 56 height 11
paste input "310) 408-9538"
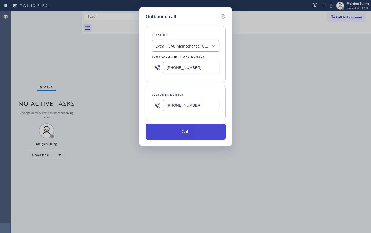
type input "[PHONE_NUMBER]"
click at [182, 133] on button "Call" at bounding box center [186, 132] width 80 height 16
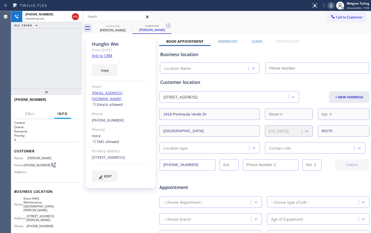
type input "[PHONE_NUMBER]"
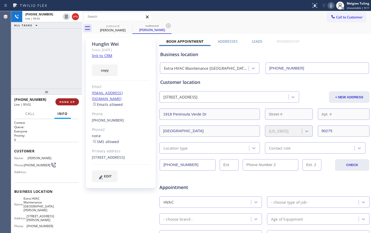
click at [60, 102] on span "HANG UP" at bounding box center [67, 102] width 15 height 4
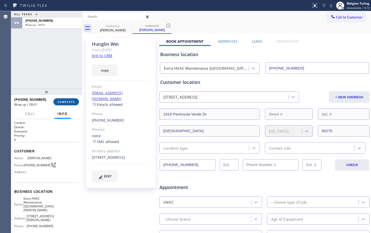
click at [57, 102] on button "COMPLETE" at bounding box center [66, 102] width 26 height 7
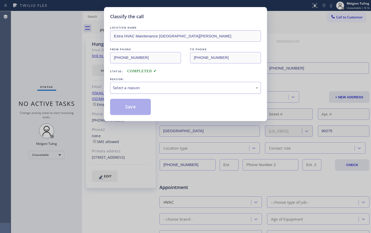
click at [123, 87] on div "Select a reason" at bounding box center [185, 88] width 145 height 6
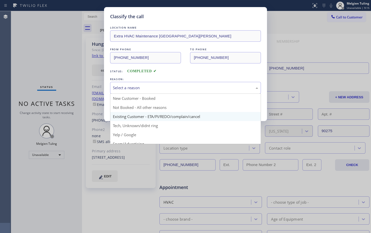
scroll to position [25, 0]
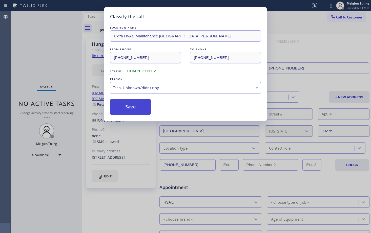
click at [129, 106] on button "Save" at bounding box center [130, 107] width 41 height 16
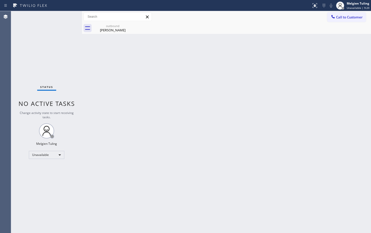
click at [129, 106] on div "Back to Dashboard Change Sender ID Customers Technicians Select a contact Outbo…" at bounding box center [226, 122] width 289 height 222
click at [129, 25] on icon at bounding box center [129, 26] width 6 height 6
click at [340, 18] on span "Call to Customer" at bounding box center [349, 17] width 27 height 5
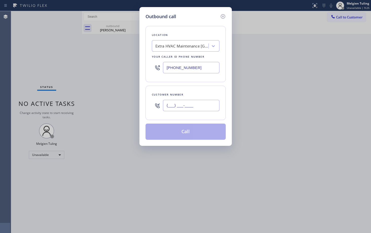
click at [169, 103] on input "(___) ___-____" at bounding box center [191, 105] width 56 height 11
paste input "310) 408-9538"
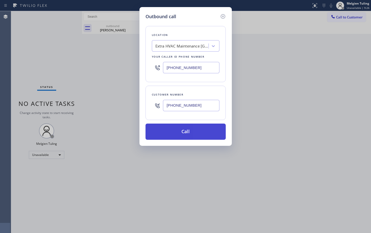
type input "[PHONE_NUMBER]"
click at [181, 130] on button "Call" at bounding box center [186, 132] width 80 height 16
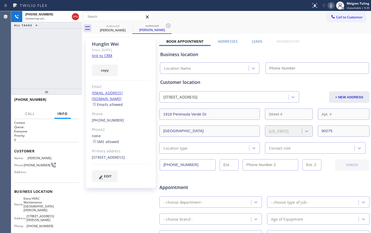
type input "[PHONE_NUMBER]"
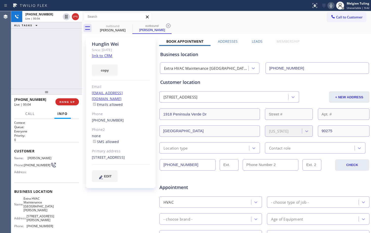
click at [128, 74] on div "copy" at bounding box center [121, 67] width 58 height 17
click at [137, 63] on div "copy" at bounding box center [121, 67] width 58 height 17
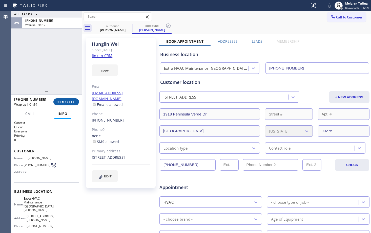
click at [66, 101] on span "COMPLETE" at bounding box center [65, 102] width 17 height 4
click at [63, 104] on span "COMPLETE" at bounding box center [65, 102] width 17 height 4
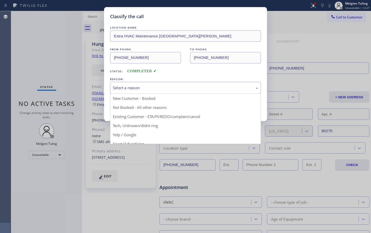
click at [141, 89] on div "Select a reason" at bounding box center [185, 88] width 145 height 6
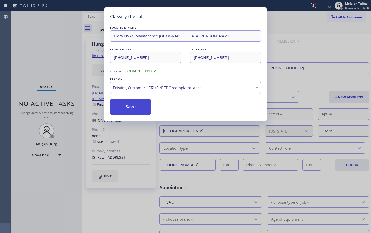
click at [129, 104] on button "Save" at bounding box center [130, 107] width 41 height 16
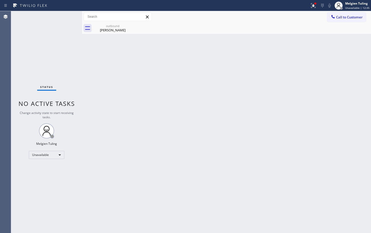
click at [188, 115] on div "Back to Dashboard Change Sender ID Customers Technicians Select a contact Outbo…" at bounding box center [226, 122] width 289 height 222
click at [57, 154] on div "Unavailable" at bounding box center [46, 155] width 35 height 8
click at [42, 181] on li "Break" at bounding box center [46, 181] width 34 height 6
click at [202, 142] on div "Back to Dashboard Change Sender ID Customers Technicians Select a contact Outbo…" at bounding box center [226, 122] width 289 height 222
click at [126, 164] on div "Back to Dashboard Change Sender ID Customers Technicians Select a contact Outbo…" at bounding box center [226, 122] width 289 height 222
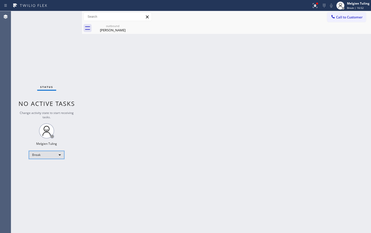
click at [56, 154] on div "Break" at bounding box center [46, 155] width 35 height 8
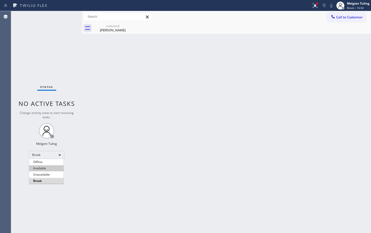
click at [39, 167] on li "Available" at bounding box center [46, 169] width 34 height 6
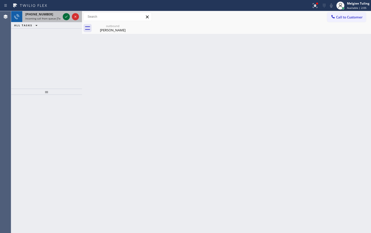
click at [67, 16] on icon at bounding box center [66, 17] width 6 height 6
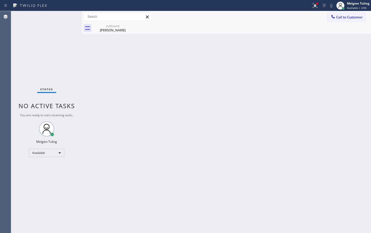
click at [67, 16] on div "Status No active tasks You are ready to start receiving tasks. Melgien Tuling A…" at bounding box center [46, 122] width 71 height 222
drag, startPoint x: 67, startPoint y: 17, endPoint x: 39, endPoint y: 52, distance: 44.9
click at [65, 23] on div "Status No active tasks You are ready to start receiving tasks. Melgien Tuling A…" at bounding box center [46, 122] width 71 height 222
drag, startPoint x: 49, startPoint y: 76, endPoint x: 53, endPoint y: 53, distance: 22.9
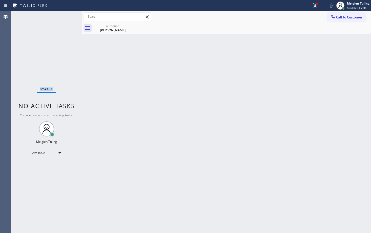
click at [49, 76] on div "Status No active tasks You are ready to start receiving tasks. Melgien Tuling A…" at bounding box center [46, 122] width 71 height 222
click at [59, 69] on div "Status No active tasks You are ready to start receiving tasks. Melgien Tuling A…" at bounding box center [46, 122] width 71 height 222
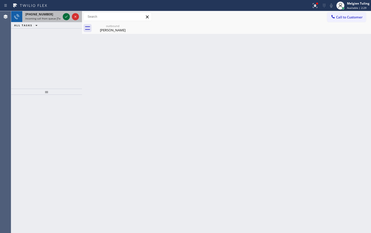
click at [66, 18] on icon at bounding box center [66, 17] width 6 height 6
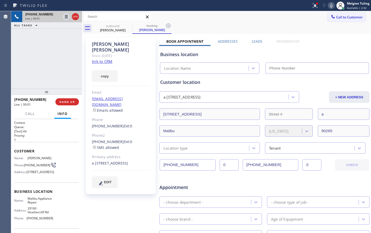
type input "[PHONE_NUMBER]"
click at [103, 59] on link "link to CRM" at bounding box center [102, 61] width 21 height 5
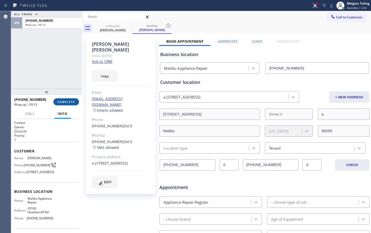
click at [59, 103] on span "COMPLETE" at bounding box center [65, 102] width 17 height 4
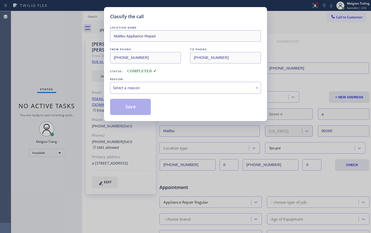
click at [136, 86] on div "Select a reason" at bounding box center [185, 88] width 145 height 6
click at [130, 113] on button "Save" at bounding box center [130, 107] width 41 height 16
type input "[PHONE_NUMBER]"
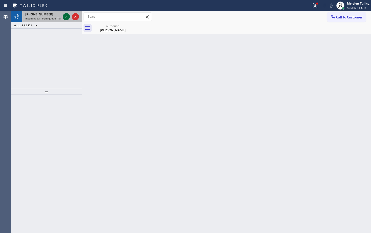
click at [64, 17] on icon at bounding box center [66, 17] width 6 height 6
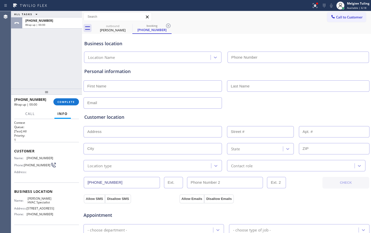
type input "[PHONE_NUMBER]"
click at [65, 102] on span "COMPLETE" at bounding box center [65, 102] width 17 height 4
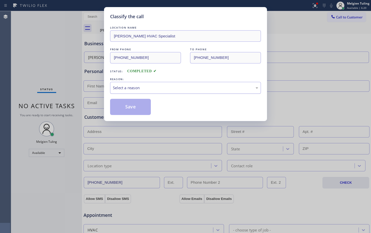
click at [135, 87] on div "Select a reason" at bounding box center [185, 88] width 145 height 6
click at [124, 107] on button "Save" at bounding box center [130, 107] width 41 height 16
type input "[PHONE_NUMBER]"
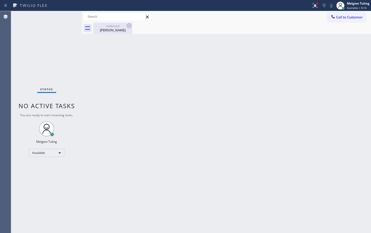
click at [111, 28] on div "[PERSON_NAME]" at bounding box center [113, 30] width 38 height 5
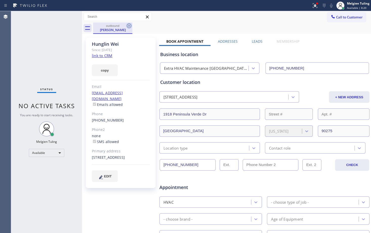
click at [129, 25] on icon at bounding box center [129, 26] width 6 height 6
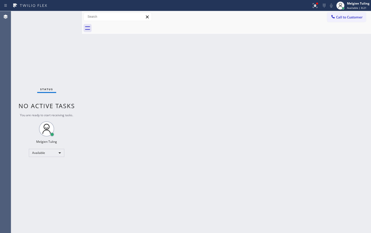
click at [129, 73] on div "Back to Dashboard Change Sender ID Customers Technicians Select a contact Outbo…" at bounding box center [226, 122] width 289 height 222
drag, startPoint x: 44, startPoint y: 8, endPoint x: 219, endPoint y: 13, distance: 175.5
click at [219, 13] on div "Call to Customer Outbound call Location Search location Your caller id phone nu…" at bounding box center [226, 16] width 289 height 9
click at [219, 92] on div "Back to Dashboard Change Sender ID Customers Technicians Select a contact Outbo…" at bounding box center [226, 122] width 289 height 222
click at [155, 128] on div "Back to Dashboard Change Sender ID Customers Technicians Select a contact Outbo…" at bounding box center [226, 122] width 289 height 222
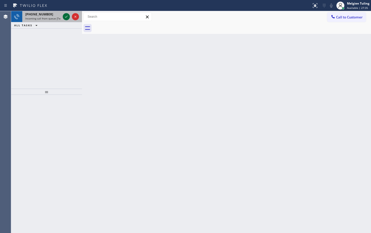
click at [67, 16] on icon at bounding box center [66, 17] width 6 height 6
click at [67, 19] on icon at bounding box center [66, 17] width 6 height 6
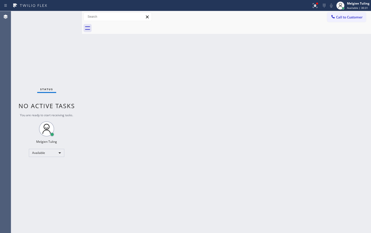
click at [67, 19] on div "Status No active tasks You are ready to start receiving tasks. Melgien Tuling A…" at bounding box center [46, 122] width 71 height 222
click at [95, 48] on div "Back to Dashboard Change Sender ID Customers Technicians Select a contact Outbo…" at bounding box center [226, 122] width 289 height 222
click at [52, 31] on div "Status No active tasks You are ready to start receiving tasks. Melgien Tuling A…" at bounding box center [46, 122] width 71 height 222
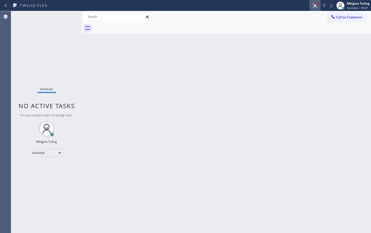
click at [315, 6] on icon at bounding box center [315, 5] width 5 height 5
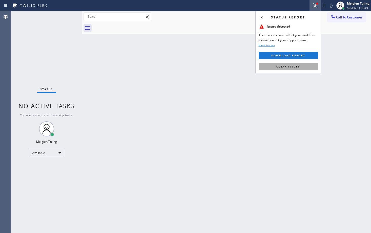
click at [285, 67] on span "Clear issues" at bounding box center [289, 67] width 24 height 4
click at [285, 67] on div "Back to Dashboard Change Sender ID Customers Technicians Select a contact Outbo…" at bounding box center [226, 122] width 289 height 222
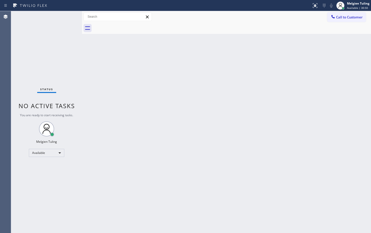
click at [286, 67] on div "Back to Dashboard Change Sender ID Customers Technicians Select a contact Outbo…" at bounding box center [226, 122] width 289 height 222
click at [29, 28] on div "Status No active tasks You are ready to start receiving tasks. Melgien Tuling A…" at bounding box center [46, 122] width 71 height 222
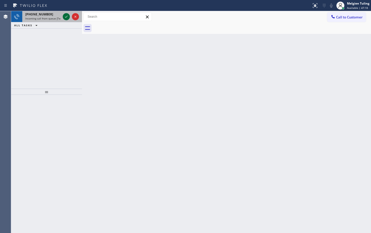
click at [64, 16] on icon at bounding box center [66, 17] width 6 height 6
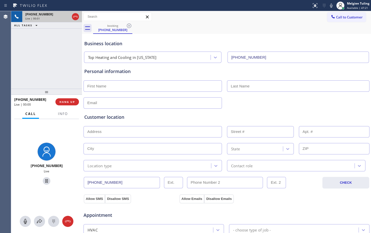
type input "(347) 408-1916"
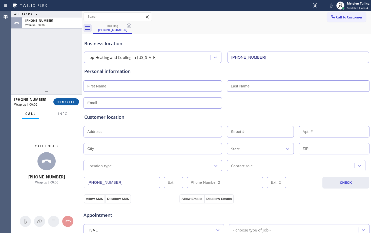
click at [63, 105] on button "COMPLETE" at bounding box center [66, 102] width 26 height 7
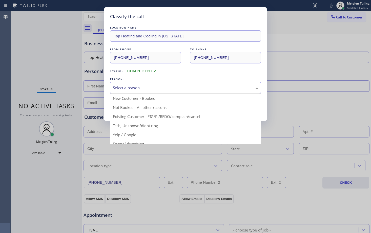
click at [129, 88] on div "Select a reason" at bounding box center [185, 88] width 145 height 6
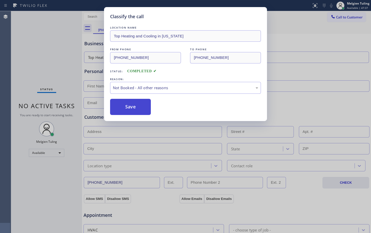
click at [129, 110] on button "Save" at bounding box center [130, 107] width 41 height 16
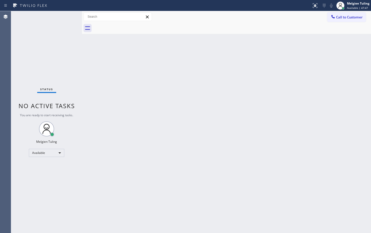
click at [134, 107] on div "Back to Dashboard Change Sender ID Customers Technicians Select a contact Outbo…" at bounding box center [226, 122] width 289 height 222
click at [141, 117] on div "Back to Dashboard Change Sender ID Customers Technicians Select a contact Outbo…" at bounding box center [226, 122] width 289 height 222
click at [66, 15] on div "Status No active tasks You are ready to start receiving tasks. Melgien Tuling A…" at bounding box center [46, 122] width 71 height 222
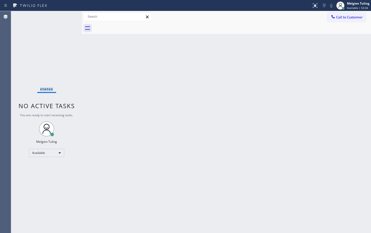
click at [66, 15] on div "Status No active tasks You are ready to start receiving tasks. Melgien Tuling A…" at bounding box center [46, 122] width 71 height 222
click at [67, 17] on div "Status No active tasks You are ready to start receiving tasks. Melgien Tuling A…" at bounding box center [46, 122] width 71 height 222
click at [67, 21] on div "Status No active tasks You are ready to start receiving tasks. Melgien Tuling A…" at bounding box center [46, 122] width 71 height 222
click at [66, 22] on div "Status No active tasks You are ready to start receiving tasks. Melgien Tuling A…" at bounding box center [46, 122] width 71 height 222
click at [66, 38] on div "Status No active tasks You are ready to start receiving tasks. Melgien Tuling A…" at bounding box center [46, 122] width 71 height 222
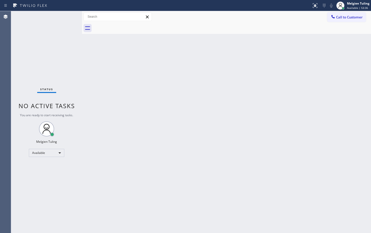
drag, startPoint x: 68, startPoint y: 36, endPoint x: 85, endPoint y: 49, distance: 21.3
click at [84, 49] on div "Status No active tasks You are ready to start receiving tasks. Melgien Tuling A…" at bounding box center [191, 122] width 360 height 222
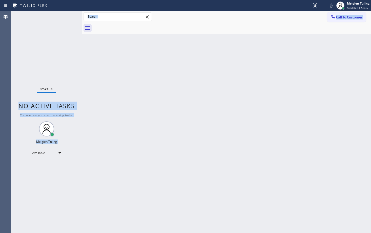
click at [107, 87] on div "Back to Dashboard Change Sender ID Customers Technicians Select a contact Outbo…" at bounding box center [226, 122] width 289 height 222
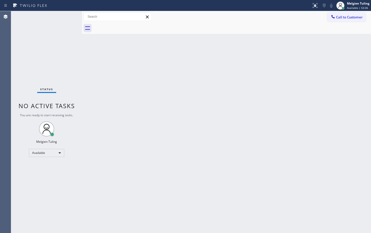
drag, startPoint x: 107, startPoint y: 87, endPoint x: 115, endPoint y: 87, distance: 8.6
click at [115, 87] on div "Back to Dashboard Change Sender ID Customers Technicians Select a contact Outbo…" at bounding box center [226, 122] width 289 height 222
click at [111, 94] on div "Back to Dashboard Change Sender ID Customers Technicians Select a contact Outbo…" at bounding box center [226, 122] width 289 height 222
click at [110, 96] on div "Back to Dashboard Change Sender ID Customers Technicians Select a contact Outbo…" at bounding box center [226, 122] width 289 height 222
click at [60, 21] on div "Status No active tasks You are ready to start receiving tasks. Melgien Tuling A…" at bounding box center [46, 122] width 71 height 222
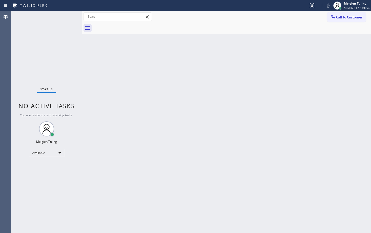
click at [107, 83] on div "Back to Dashboard Change Sender ID Customers Technicians Select a contact Outbo…" at bounding box center [226, 122] width 289 height 222
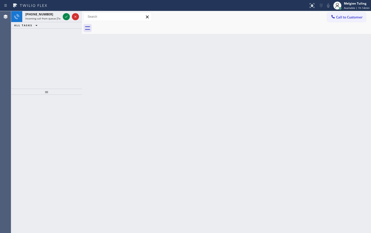
click at [118, 66] on div "Back to Dashboard Change Sender ID Customers Technicians Select a contact Outbo…" at bounding box center [226, 122] width 289 height 222
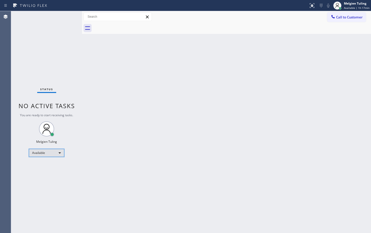
click at [59, 151] on div "Available" at bounding box center [46, 153] width 35 height 8
click at [37, 172] on li "Unavailable" at bounding box center [46, 173] width 34 height 6
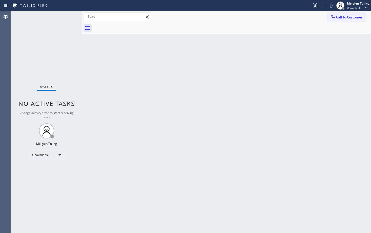
drag, startPoint x: 143, startPoint y: 123, endPoint x: 163, endPoint y: 100, distance: 30.9
click at [143, 123] on div "Back to Dashboard Change Sender ID Customers Technicians Select a contact Outbo…" at bounding box center [226, 122] width 289 height 222
click at [343, 19] on button "Call to Customer" at bounding box center [346, 17] width 39 height 10
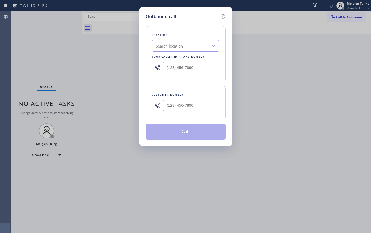
click at [328, 19] on div "Outbound call Location Search location Your caller id phone number Customer num…" at bounding box center [185, 116] width 371 height 233
click at [360, 2] on div "Outbound call Location Search location Your caller id phone number Customer num…" at bounding box center [185, 116] width 371 height 233
click at [224, 16] on icon at bounding box center [223, 16] width 6 height 6
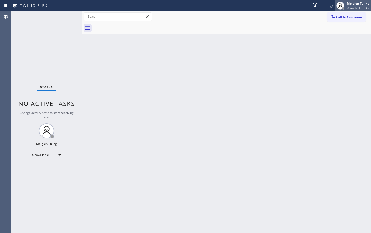
click at [362, 3] on div "Melgien Tuling" at bounding box center [358, 3] width 23 height 4
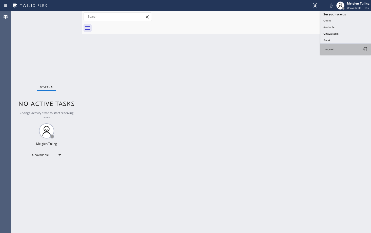
click at [329, 50] on span "Log out" at bounding box center [329, 49] width 10 height 4
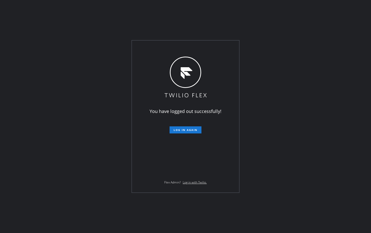
click at [285, 119] on div "You have logged out successfully! Log in again Flex Admin? Log in with Twilio." at bounding box center [185, 116] width 371 height 233
